Goal: Find specific page/section

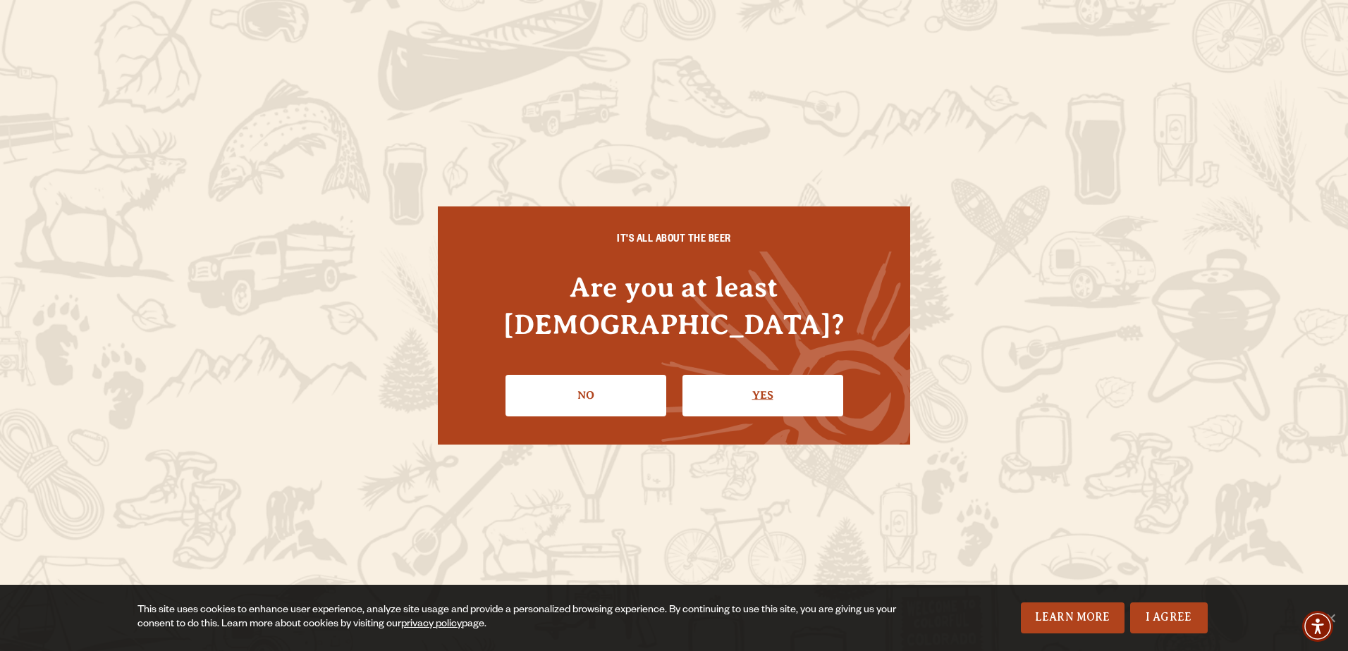
click at [789, 376] on link "Yes" at bounding box center [762, 395] width 161 height 41
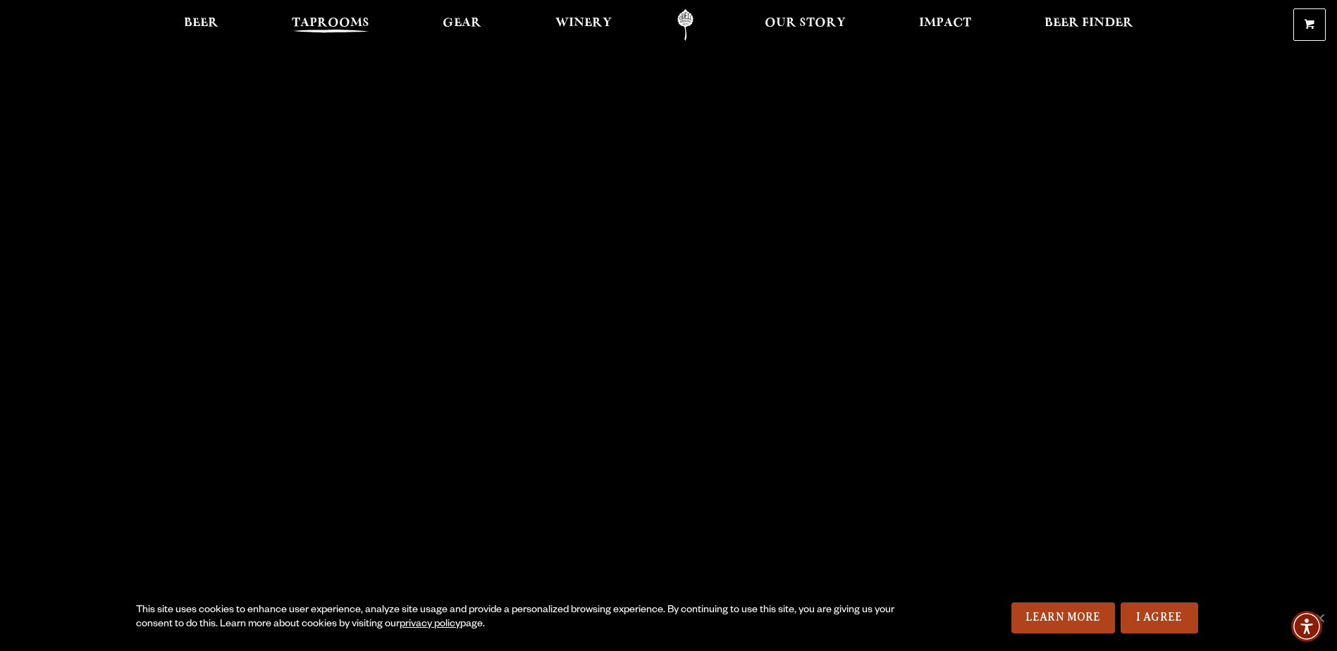
click at [311, 25] on span "Taprooms" at bounding box center [331, 23] width 78 height 11
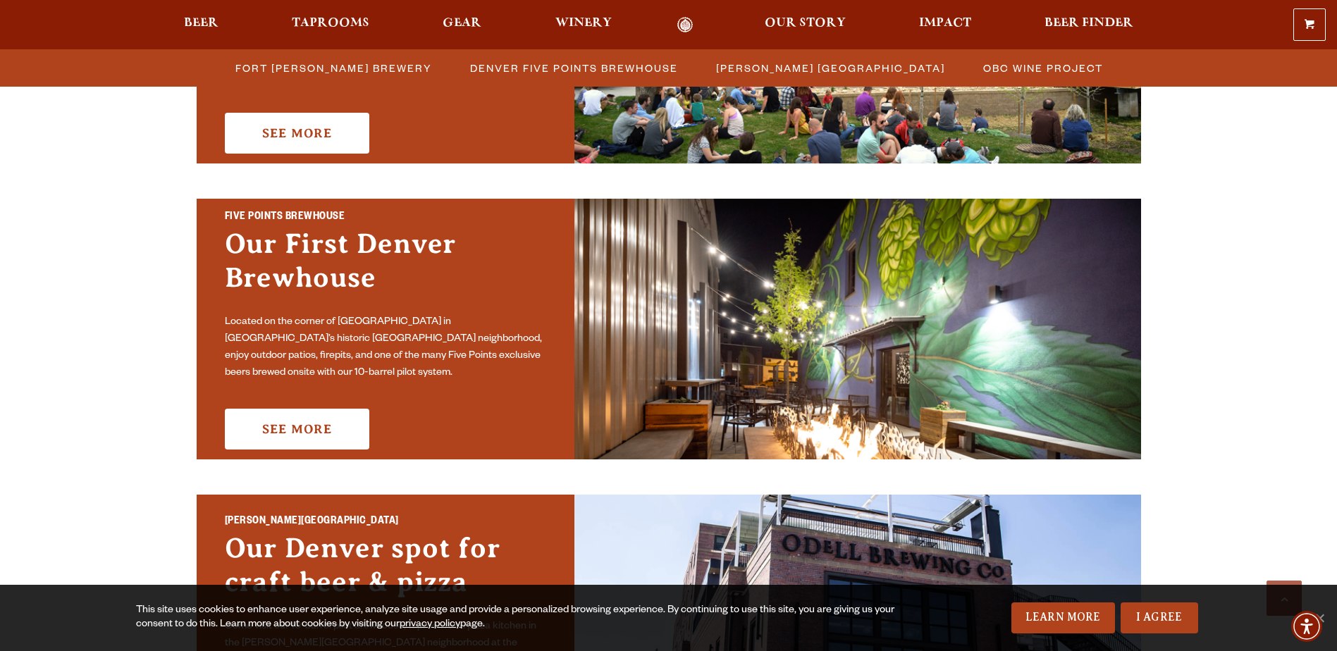
scroll to position [634, 0]
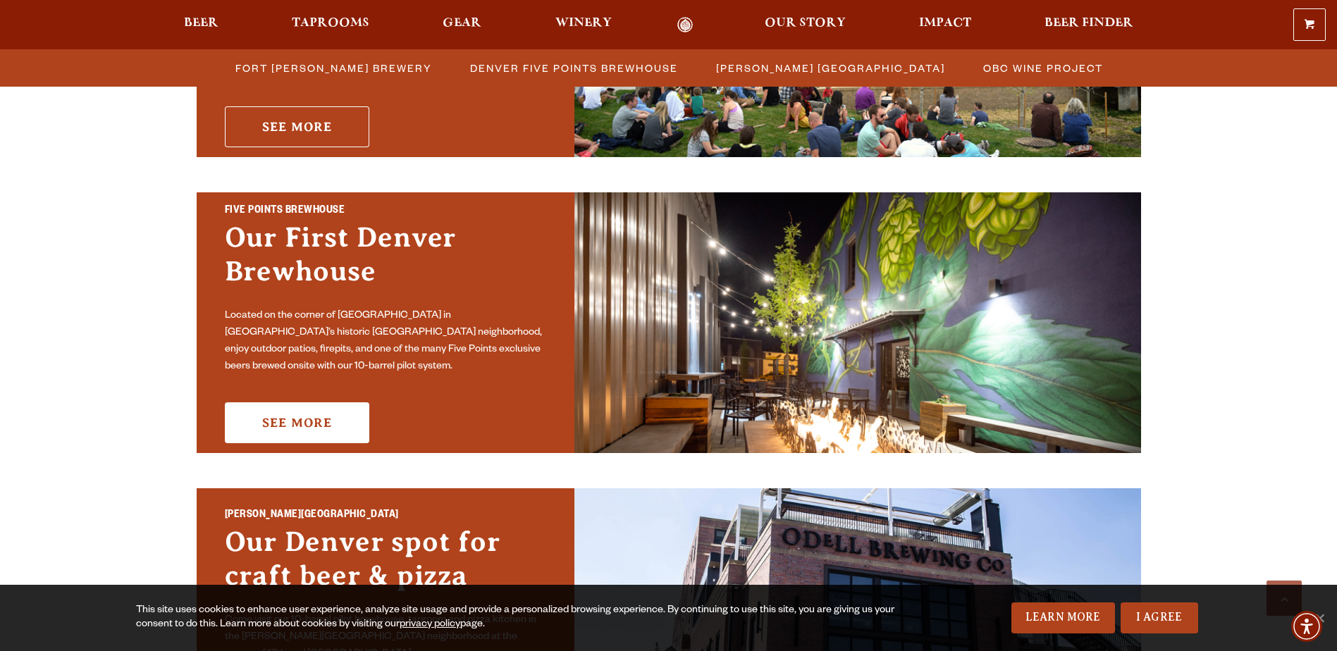
click at [304, 109] on link "See More" at bounding box center [297, 126] width 145 height 41
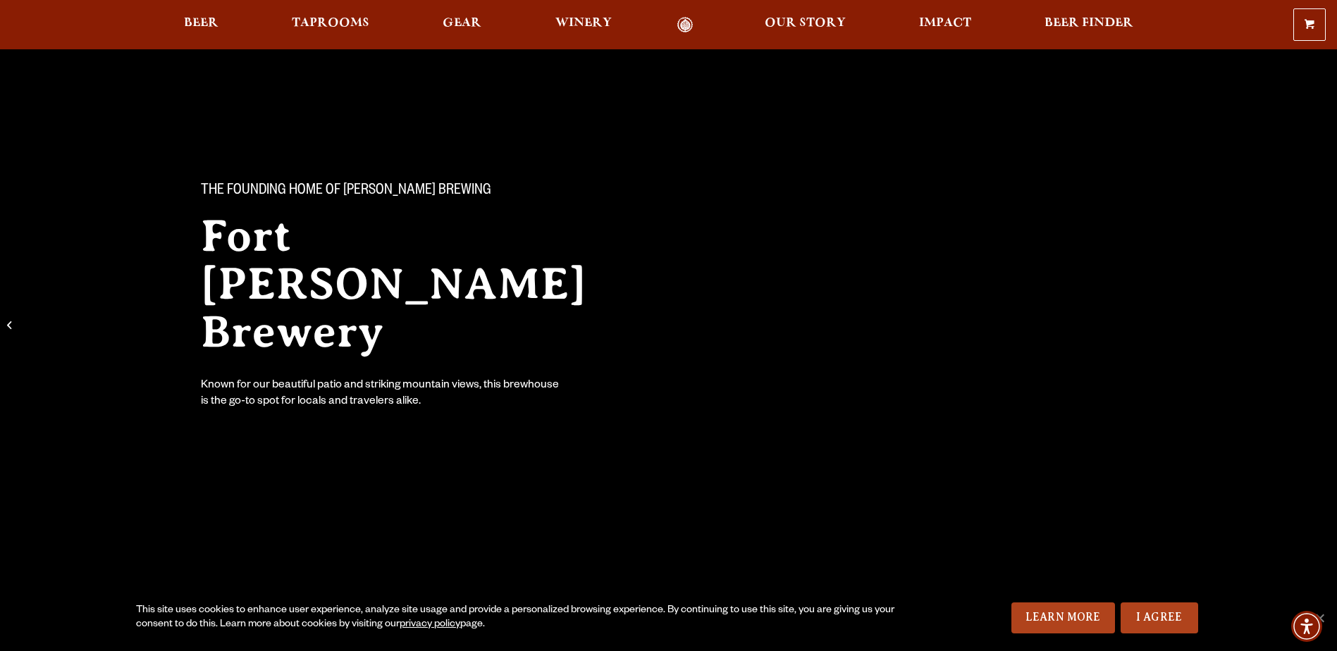
scroll to position [211, 0]
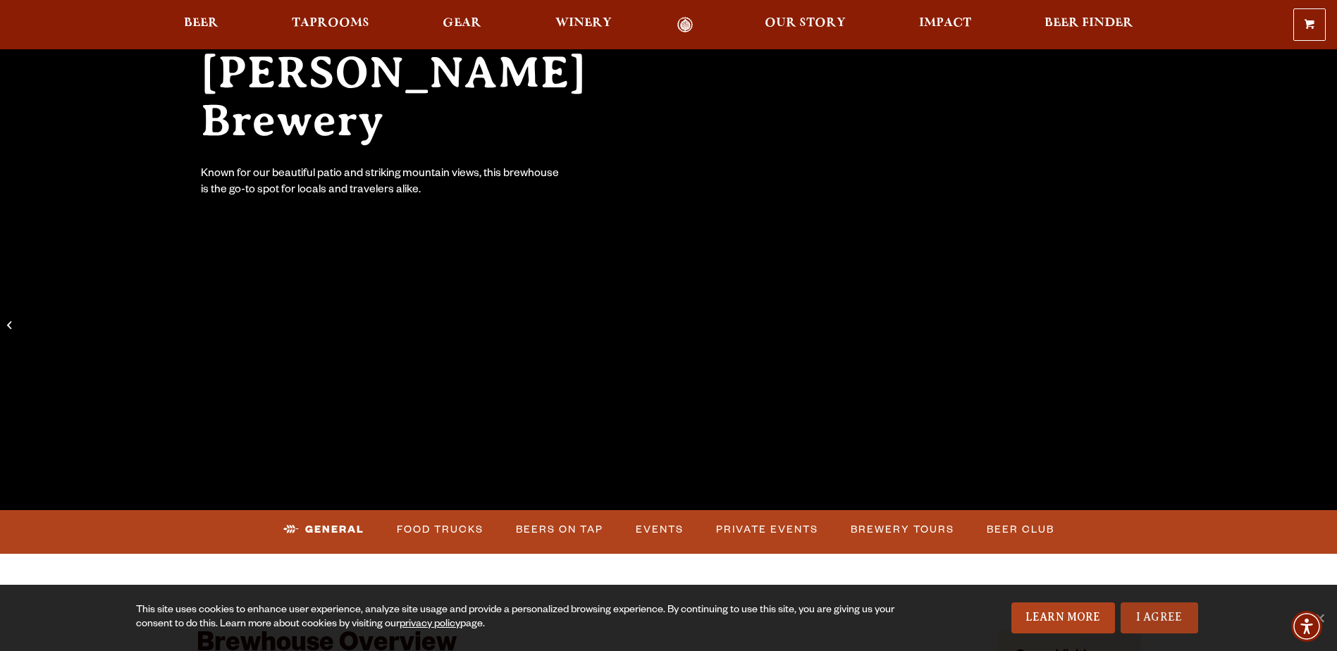
click at [1136, 609] on link "I Agree" at bounding box center [1160, 618] width 78 height 31
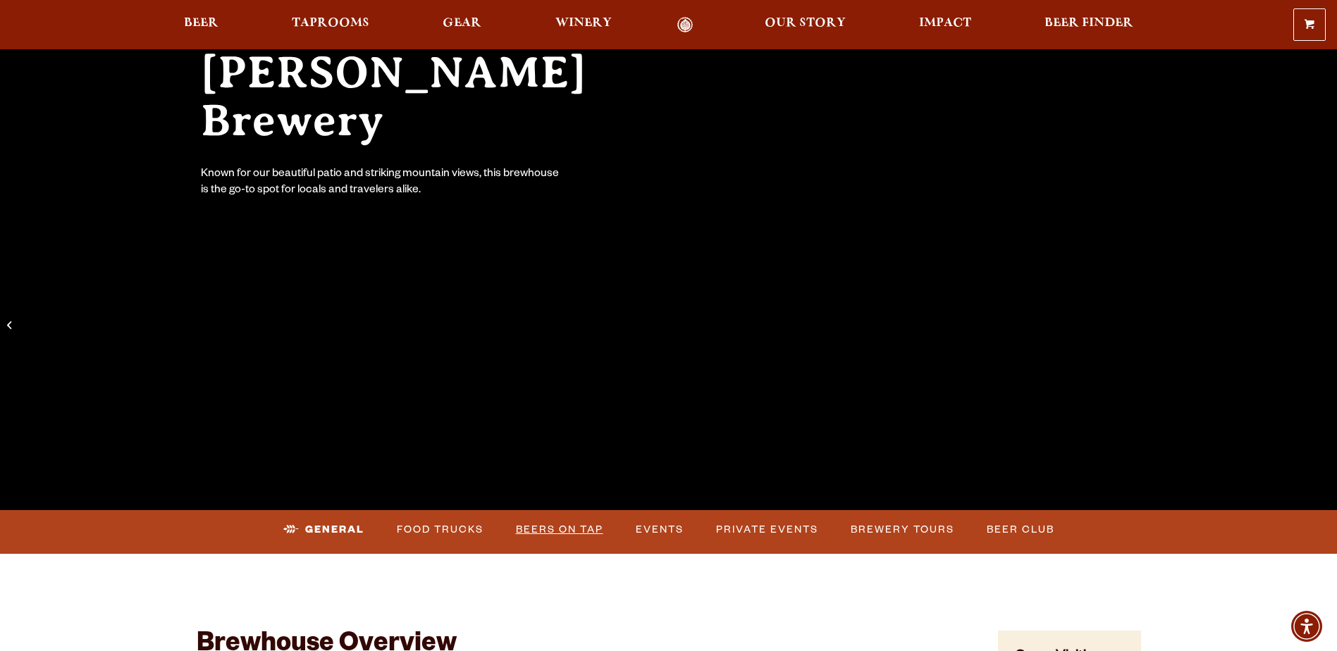
click at [552, 525] on link "Beers on Tap" at bounding box center [559, 530] width 99 height 32
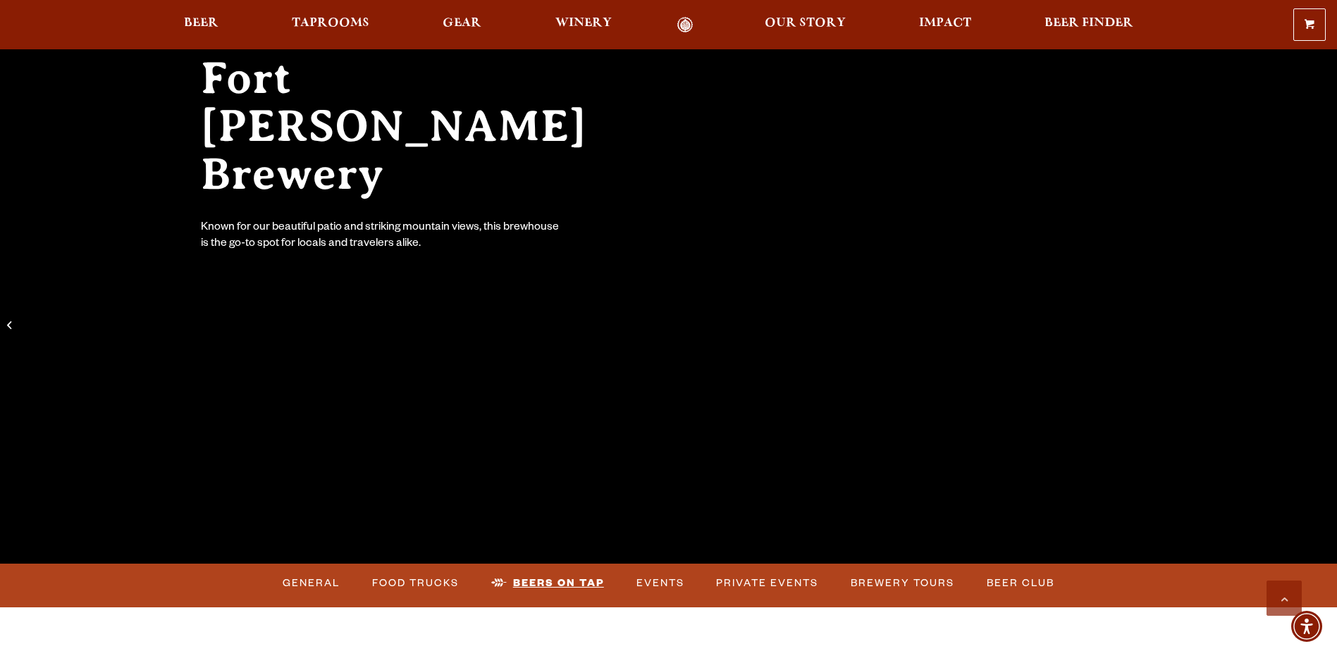
scroll to position [0, 0]
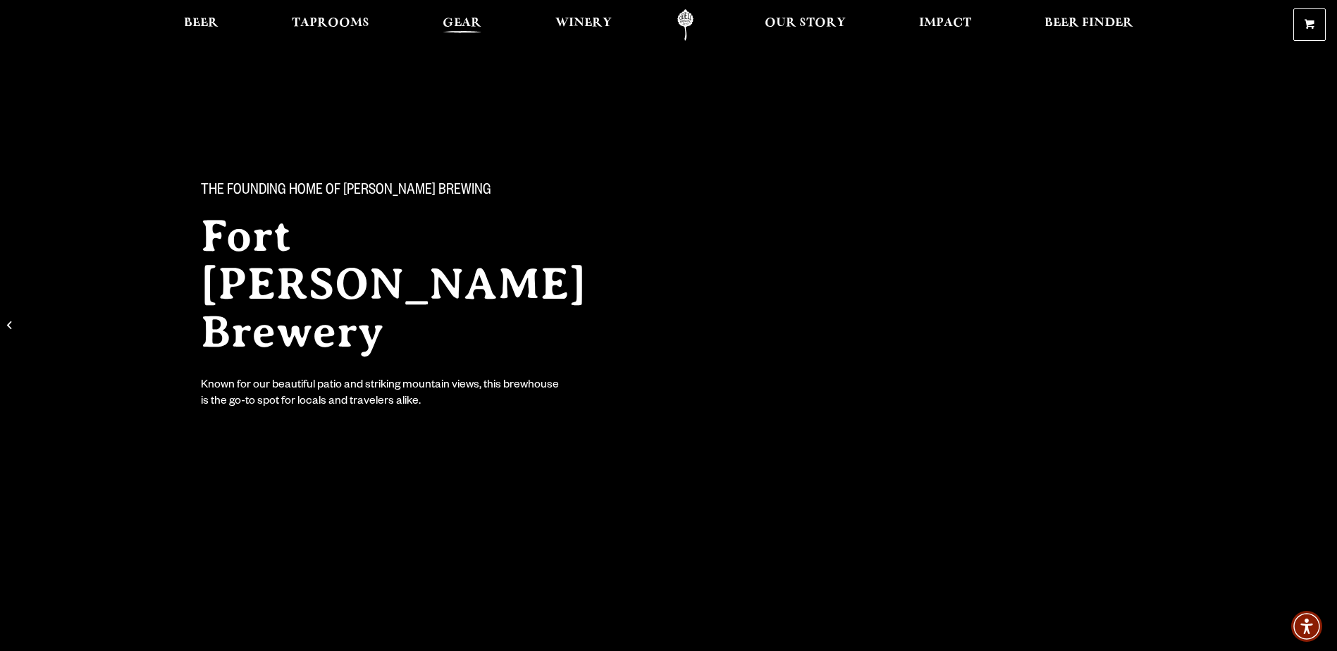
click at [465, 20] on span "Gear" at bounding box center [462, 23] width 39 height 11
